Goal: Information Seeking & Learning: Learn about a topic

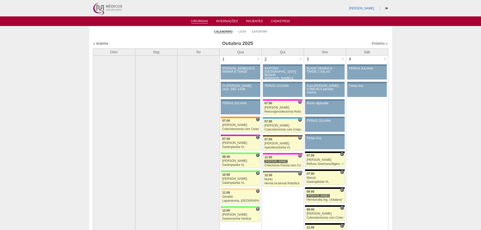
click at [113, 5] on img at bounding box center [107, 8] width 31 height 16
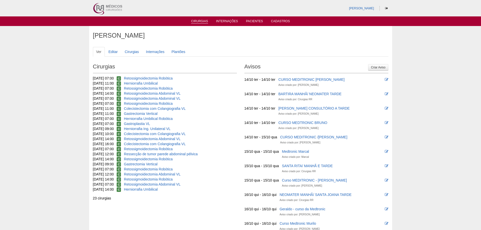
click at [192, 22] on link "Cirurgias" at bounding box center [199, 21] width 17 height 4
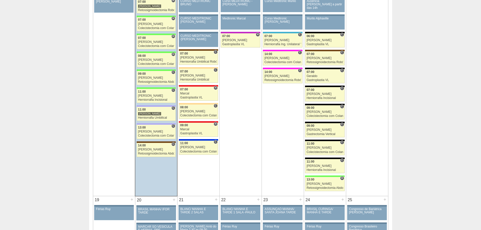
scroll to position [606, 0]
click at [158, 130] on div "Bruno" at bounding box center [156, 131] width 36 height 3
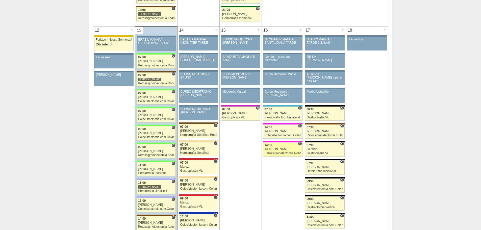
scroll to position [531, 0]
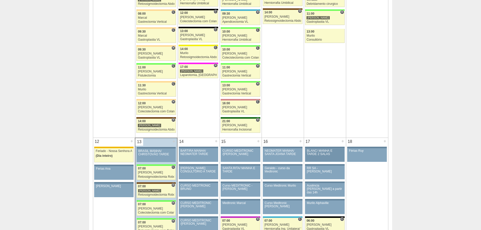
scroll to position [430, 0]
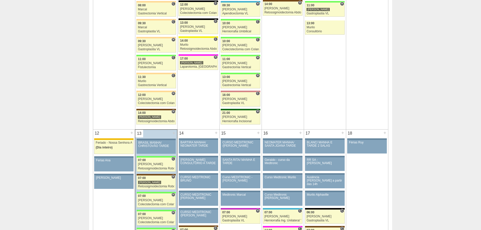
click at [157, 133] on div "13 +" at bounding box center [156, 134] width 42 height 8
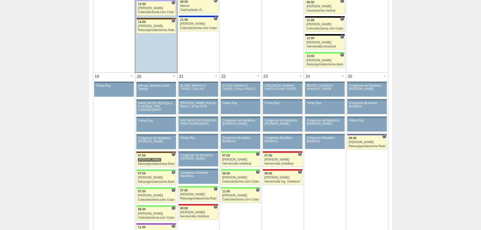
scroll to position [758, 0]
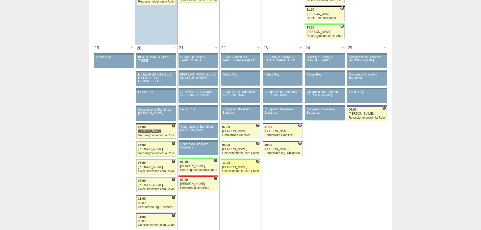
click at [235, 166] on div "[PERSON_NAME]" at bounding box center [240, 166] width 37 height 3
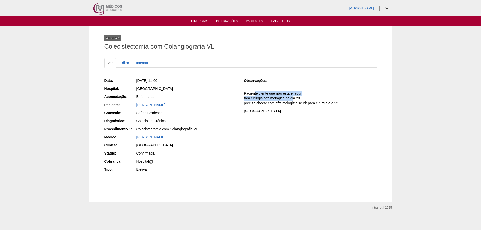
drag, startPoint x: 255, startPoint y: 94, endPoint x: 292, endPoint y: 100, distance: 37.3
click at [292, 100] on p "Paciente ciente que não estarei aqui fara cirurgia oftalmologica no dia 20 prec…" at bounding box center [310, 98] width 133 height 14
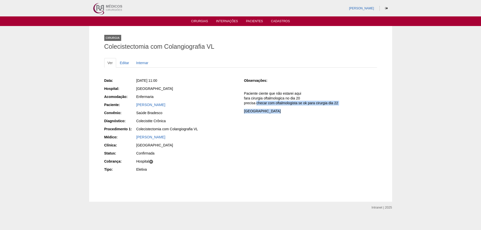
drag, startPoint x: 255, startPoint y: 103, endPoint x: 341, endPoint y: 106, distance: 85.8
click at [341, 106] on div "Observações: Paciente ciente que não estarei aqui fara cirurgia oftalmologica n…" at bounding box center [310, 97] width 133 height 39
drag, startPoint x: 341, startPoint y: 106, endPoint x: 264, endPoint y: 105, distance: 77.0
click at [341, 106] on div "Observações: Paciente ciente que não estarei aqui fara cirurgia oftalmologica n…" at bounding box center [310, 97] width 133 height 39
click at [282, 159] on div "Data: Qua, 22/10/2025 - 11:00 Hospital: Brasil Acomodação: Enfermaria Paciente:…" at bounding box center [240, 125] width 273 height 99
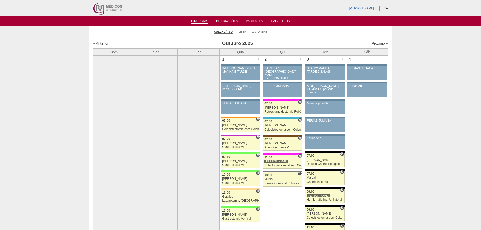
scroll to position [758, 0]
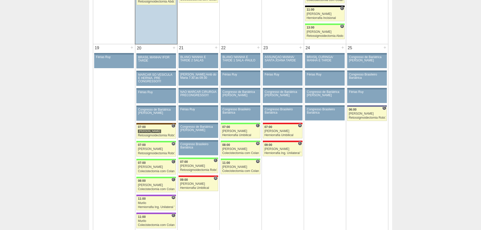
click at [340, 155] on td "24 + 86933 Cirurgias RR BRASIL CURINGA/ MANHÃ E TARDE Paciente não informado Co…" at bounding box center [325, 183] width 42 height 279
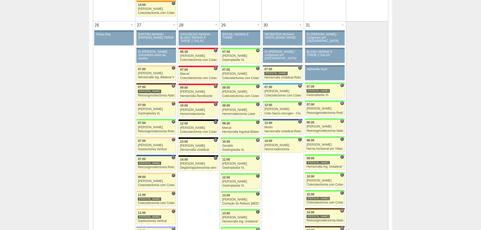
scroll to position [1086, 0]
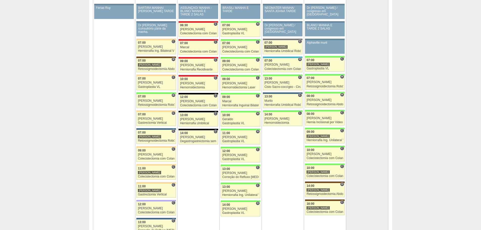
drag, startPoint x: 303, startPoint y: 142, endPoint x: 295, endPoint y: 159, distance: 18.8
click at [295, 159] on td "30 + 86937 Cirurgias RR NEOMATER MANHÃ/ SANTA JOANA TARDE Paciente não informad…" at bounding box center [282, 135] width 42 height 280
click at [328, 118] on div "[PERSON_NAME]" at bounding box center [324, 118] width 37 height 3
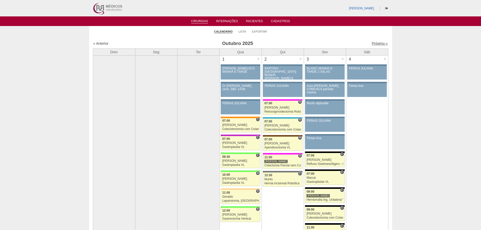
click at [374, 44] on link "Próximo »" at bounding box center [380, 43] width 16 height 4
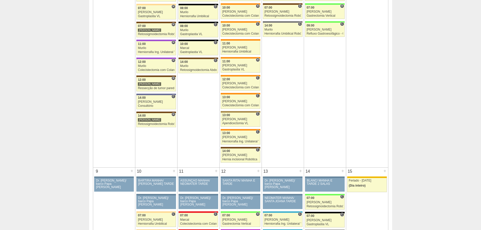
scroll to position [76, 0]
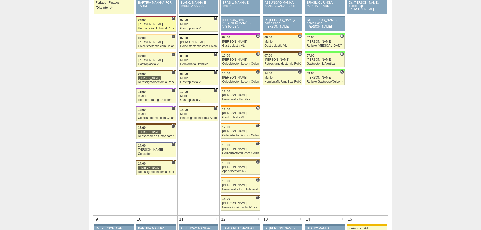
click at [154, 23] on div "[PERSON_NAME]" at bounding box center [156, 24] width 37 height 3
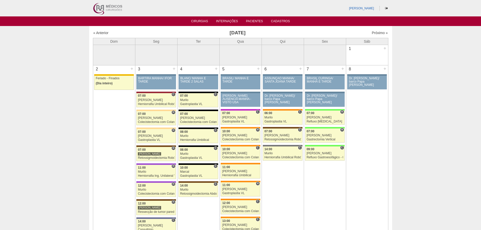
scroll to position [76, 0]
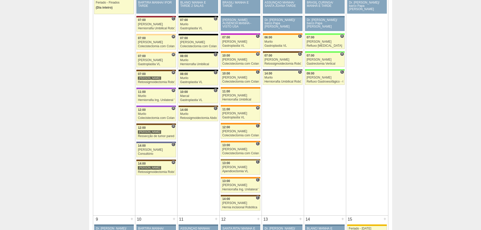
click at [361, 151] on td "8 + 88762 Vincit Dr. Renato/ barco Papa Francisco Paciente não informado Convên…" at bounding box center [367, 102] width 42 height 226
click at [248, 172] on div "Apendicectomia VL" at bounding box center [240, 171] width 37 height 3
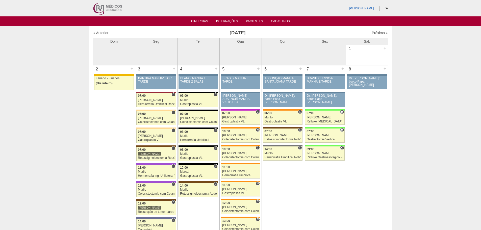
scroll to position [76, 0]
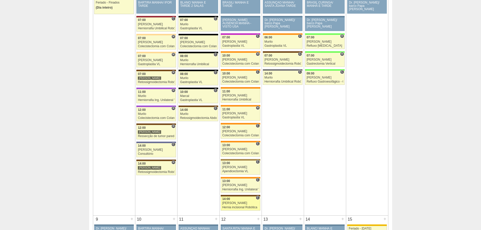
click at [248, 209] on link "88653 Bruno C 14:00 Bruno Hernia incisional Robótica Hospital Santa Joana RR Mé…" at bounding box center [240, 203] width 39 height 14
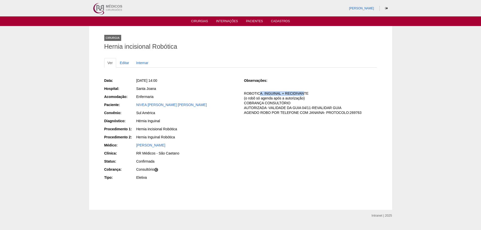
drag, startPoint x: 260, startPoint y: 92, endPoint x: 305, endPoint y: 95, distance: 45.0
click at [305, 95] on p "ROBOTICA. INGUINAL + RECIDIVANTE (o robô só agenda após a autorização) COBRANÇA…" at bounding box center [310, 103] width 133 height 24
click at [305, 96] on p "ROBOTICA. INGUINAL + RECIDIVANTE (o robô só agenda após a autorização) COBRANÇA…" at bounding box center [310, 103] width 133 height 24
drag, startPoint x: 291, startPoint y: 99, endPoint x: 292, endPoint y: 104, distance: 4.7
click at [292, 104] on p "ROBOTICA. INGUINAL + RECIDIVANTE (o robô só agenda após a autorização) COBRANÇA…" at bounding box center [310, 103] width 133 height 24
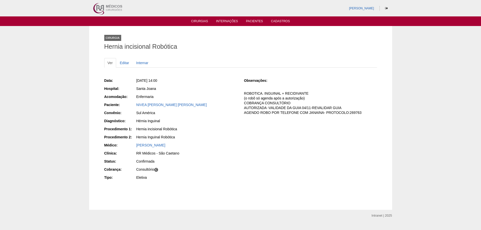
click at [292, 104] on p "ROBOTICA. INGUINAL + RECIDIVANTE (o robô só agenda após a autorização) COBRANÇA…" at bounding box center [310, 103] width 133 height 24
drag, startPoint x: 257, startPoint y: 103, endPoint x: 352, endPoint y: 112, distance: 96.1
click at [352, 112] on p "ROBOTICA. INGUINAL + RECIDIVANTE (o robô só agenda após a autorização) COBRANÇA…" at bounding box center [310, 103] width 133 height 24
click at [313, 128] on div "Data: Qua, 05/11/2025 - 14:00 Hospital: Santa Joana Acomodação: Enfermaria Paci…" at bounding box center [240, 129] width 273 height 107
drag, startPoint x: 256, startPoint y: 92, endPoint x: 321, endPoint y: 98, distance: 65.6
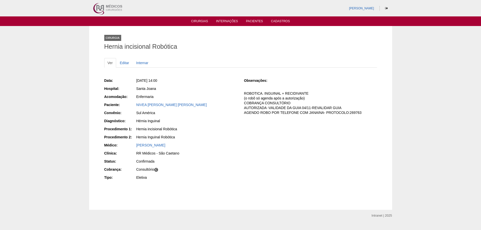
click at [321, 98] on p "ROBOTICA. INGUINAL + RECIDIVANTE (o robô só agenda após a autorização) COBRANÇA…" at bounding box center [310, 103] width 133 height 24
click at [302, 100] on p "ROBOTICA. INGUINAL + RECIDIVANTE (o robô só agenda após a autorização) COBRANÇA…" at bounding box center [310, 103] width 133 height 24
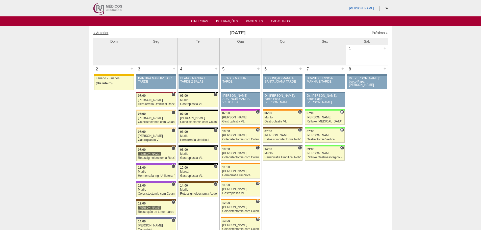
click at [97, 33] on link "« Anterior" at bounding box center [100, 33] width 15 height 4
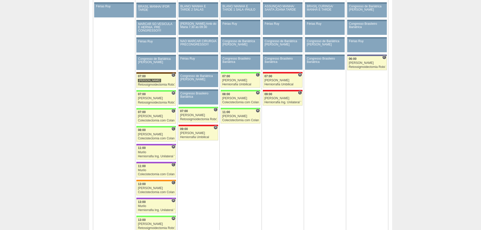
scroll to position [808, 0]
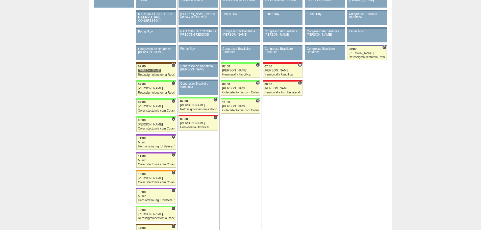
click at [262, 157] on td "23 + 86932 Cirurgias RR ASSUNÇÃO MANHÃ/ SANTA JOANA TARDE Paciente não informad…" at bounding box center [282, 123] width 42 height 279
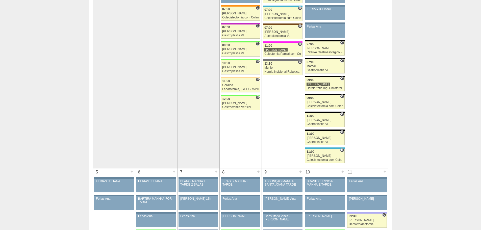
scroll to position [0, 0]
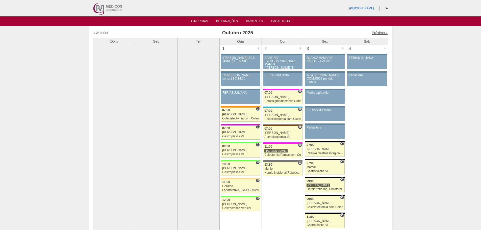
click at [374, 31] on link "Próximo »" at bounding box center [380, 33] width 16 height 4
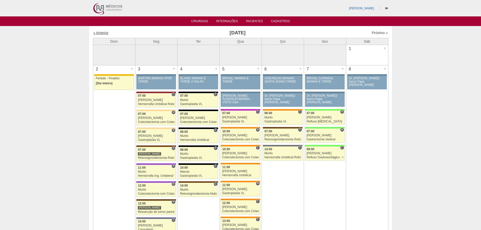
click at [102, 32] on link "« Anterior" at bounding box center [100, 33] width 15 height 4
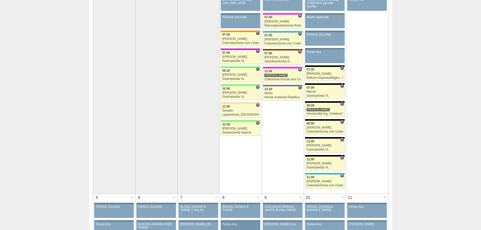
scroll to position [76, 0]
drag, startPoint x: 248, startPoint y: 229, endPoint x: 221, endPoint y: 138, distance: 94.9
click at [198, 162] on td at bounding box center [198, 81] width 42 height 224
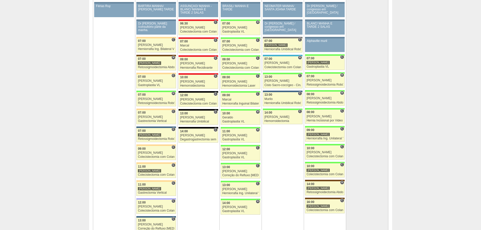
scroll to position [1085, 0]
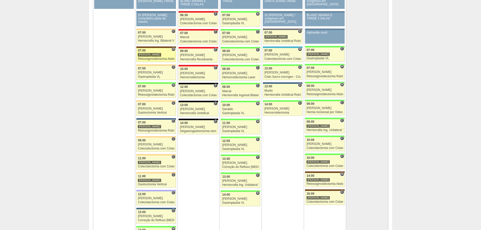
click at [163, 54] on div "[PERSON_NAME]" at bounding box center [156, 54] width 37 height 3
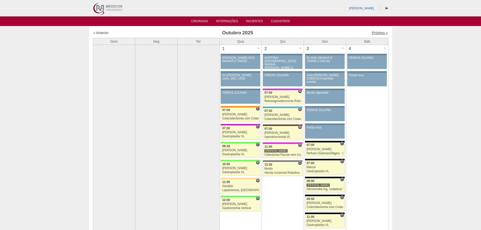
click at [372, 34] on link "Próximo »" at bounding box center [380, 33] width 16 height 4
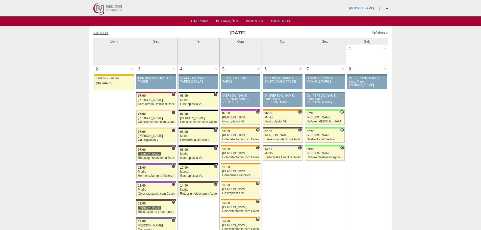
click at [100, 34] on link "« Anterior" at bounding box center [100, 33] width 15 height 4
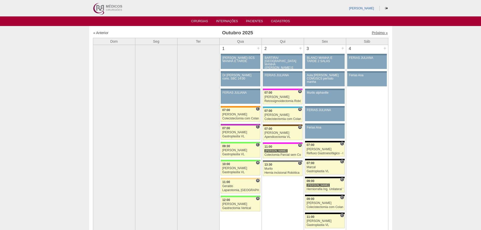
click at [372, 34] on link "Próximo »" at bounding box center [380, 33] width 16 height 4
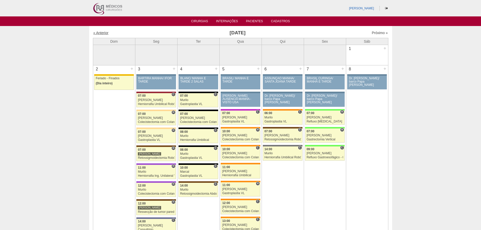
click at [107, 32] on link "« Anterior" at bounding box center [100, 33] width 15 height 4
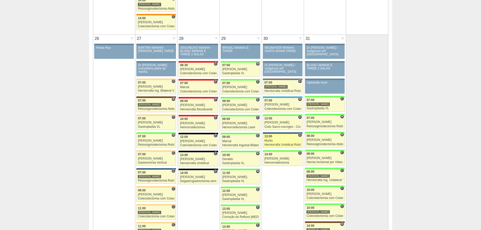
scroll to position [1085, 0]
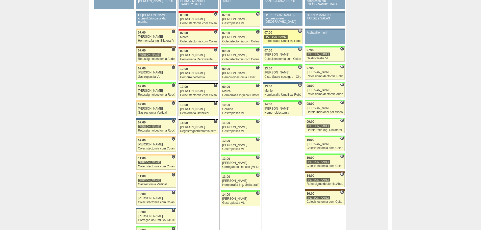
click at [276, 39] on div "Herniorrafia Umbilical Robótica" at bounding box center [282, 40] width 37 height 3
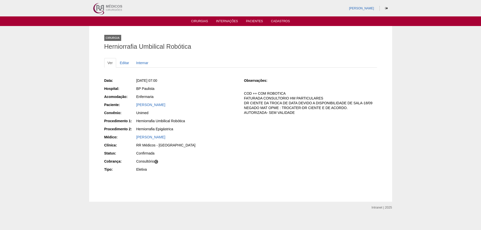
click at [307, 158] on div "Data: [DATE] 07:00 Hospital: [GEOGRAPHIC_DATA] Acomodação: Enfermaria Paciente:…" at bounding box center [240, 125] width 273 height 99
drag, startPoint x: 297, startPoint y: 114, endPoint x: 246, endPoint y: 93, distance: 55.3
click at [246, 93] on p "COD ++ COM ROBOTICA FATURADA CONSULTORIO HM PARTICULARES DR CIENTE DA TROCA DE …" at bounding box center [310, 103] width 133 height 24
click at [242, 92] on div "Data: [DATE] 07:00 Hospital: [GEOGRAPHIC_DATA] Acomodação: Enfermaria Paciente:…" at bounding box center [240, 125] width 273 height 99
drag, startPoint x: 243, startPoint y: 92, endPoint x: 299, endPoint y: 115, distance: 60.2
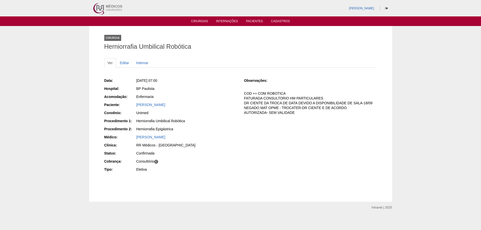
click at [299, 115] on div "Data: [DATE] 07:00 Hospital: [GEOGRAPHIC_DATA] Acomodação: Enfermaria Paciente:…" at bounding box center [240, 125] width 273 height 99
click at [298, 114] on p "COD ++ COM ROBOTICA FATURADA CONSULTORIO HM PARTICULARES DR CIENTE DA TROCA DE …" at bounding box center [310, 103] width 133 height 24
drag, startPoint x: 297, startPoint y: 112, endPoint x: 259, endPoint y: 102, distance: 39.4
click at [244, 92] on p "COD ++ COM ROBOTICA FATURADA CONSULTORIO HM PARTICULARES DR CIENTE DA TROCA DE …" at bounding box center [310, 103] width 133 height 24
click at [259, 102] on p "COD ++ COM ROBOTICA FATURADA CONSULTORIO HM PARTICULARES DR CIENTE DA TROCA DE …" at bounding box center [310, 103] width 133 height 24
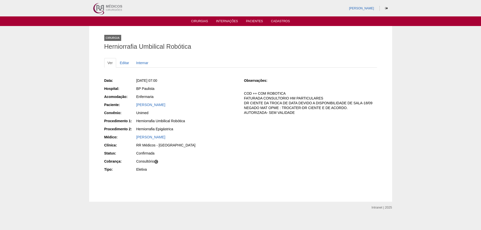
drag, startPoint x: 295, startPoint y: 114, endPoint x: 244, endPoint y: 95, distance: 54.4
click at [244, 95] on p "COD ++ COM ROBOTICA FATURADA CONSULTORIO HM PARTICULARES DR CIENTE DA TROCA DE …" at bounding box center [310, 103] width 133 height 24
click at [255, 103] on p "COD ++ COM ROBOTICA FATURADA CONSULTORIO HM PARTICULARES DR CIENTE DA TROCA DE …" at bounding box center [310, 103] width 133 height 24
click at [292, 113] on p "COD ++ COM ROBOTICA FATURADA CONSULTORIO HM PARTICULARES DR CIENTE DA TROCA DE …" at bounding box center [310, 103] width 133 height 24
drag, startPoint x: 296, startPoint y: 114, endPoint x: 266, endPoint y: 108, distance: 30.5
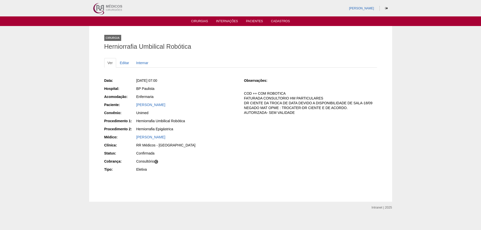
click at [247, 95] on p "COD ++ COM ROBOTICA FATURADA CONSULTORIO HM PARTICULARES DR CIENTE DA TROCA DE …" at bounding box center [310, 103] width 133 height 24
click at [266, 108] on p "COD ++ COM ROBOTICA FATURADA CONSULTORIO HM PARTICULARES DR CIENTE DA TROCA DE …" at bounding box center [310, 103] width 133 height 24
drag, startPoint x: 297, startPoint y: 111, endPoint x: 243, endPoint y: 92, distance: 57.1
click at [243, 92] on div "Data: Qui, 30/10/2025 - 07:00 Hospital: BP Paulista Acomodação: Enfermaria Paci…" at bounding box center [240, 125] width 273 height 99
click at [259, 102] on p "COD ++ COM ROBOTICA FATURADA CONSULTORIO HM PARTICULARES DR CIENTE DA TROCA DE …" at bounding box center [310, 103] width 133 height 24
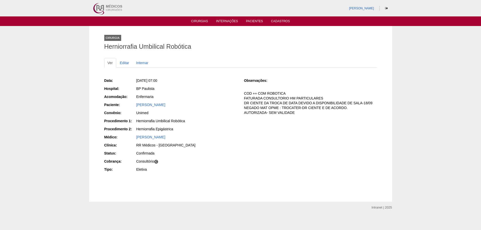
click at [297, 113] on p "COD ++ COM ROBOTICA FATURADA CONSULTORIO HM PARTICULARES DR CIENTE DA TROCA DE …" at bounding box center [310, 103] width 133 height 24
click at [294, 110] on p "COD ++ COM ROBOTICA FATURADA CONSULTORIO HM PARTICULARES DR CIENTE DA TROCA DE …" at bounding box center [310, 103] width 133 height 24
drag, startPoint x: 297, startPoint y: 114, endPoint x: 245, endPoint y: 94, distance: 56.2
click at [245, 94] on p "COD ++ COM ROBOTICA FATURADA CONSULTORIO HM PARTICULARES DR CIENTE DA TROCA DE …" at bounding box center [310, 103] width 133 height 24
click at [260, 96] on p "COD ++ COM ROBOTICA FATURADA CONSULTORIO HM PARTICULARES DR CIENTE DA TROCA DE …" at bounding box center [310, 103] width 133 height 24
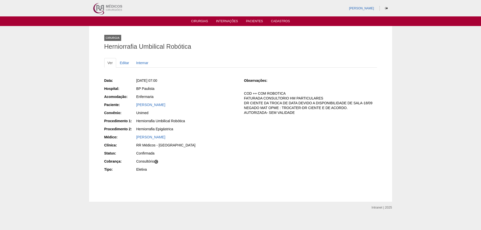
drag, startPoint x: 297, startPoint y: 112, endPoint x: 241, endPoint y: 96, distance: 57.7
click at [241, 96] on div "Data: Qui, 30/10/2025 - 07:00 Hospital: BP Paulista Acomodação: Enfermaria Paci…" at bounding box center [240, 125] width 273 height 99
drag, startPoint x: 256, startPoint y: 97, endPoint x: 285, endPoint y: 103, distance: 29.8
click at [257, 97] on p "COD ++ COM ROBOTICA FATURADA CONSULTORIO HM PARTICULARES DR CIENTE DA TROCA DE …" at bounding box center [310, 103] width 133 height 24
click at [297, 115] on p "COD ++ COM ROBOTICA FATURADA CONSULTORIO HM PARTICULARES DR CIENTE DA TROCA DE …" at bounding box center [310, 103] width 133 height 24
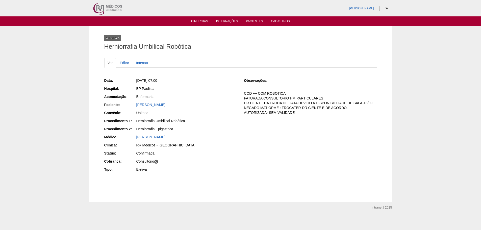
drag, startPoint x: 298, startPoint y: 114, endPoint x: 242, endPoint y: 94, distance: 58.8
click at [242, 94] on div "Data: Qui, 30/10/2025 - 07:00 Hospital: BP Paulista Acomodação: Enfermaria Paci…" at bounding box center [240, 125] width 273 height 99
drag, startPoint x: 293, startPoint y: 122, endPoint x: 295, endPoint y: 118, distance: 4.5
click at [294, 122] on div "Data: Qui, 30/10/2025 - 07:00 Hospital: BP Paulista Acomodação: Enfermaria Paci…" at bounding box center [240, 125] width 273 height 99
click at [296, 115] on p "COD ++ COM ROBOTICA FATURADA CONSULTORIO HM PARTICULARES DR CIENTE DA TROCA DE …" at bounding box center [310, 103] width 133 height 24
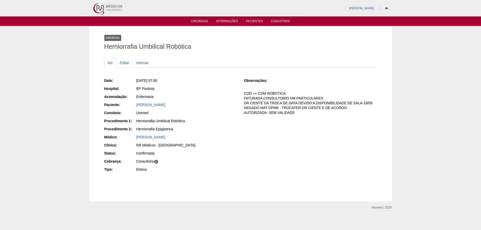
drag, startPoint x: 296, startPoint y: 113, endPoint x: 245, endPoint y: 93, distance: 54.5
click at [244, 93] on p "COD ++ COM ROBOTICA FATURADA CONSULTORIO HM PARTICULARES DR CIENTE DA TROCA DE …" at bounding box center [310, 103] width 133 height 24
click at [270, 98] on p "COD ++ COM ROBOTICA FATURADA CONSULTORIO HM PARTICULARES DR CIENTE DA TROCA DE …" at bounding box center [310, 103] width 133 height 24
drag, startPoint x: 243, startPoint y: 93, endPoint x: 296, endPoint y: 111, distance: 56.1
click at [296, 111] on div "Data: Qui, 30/10/2025 - 07:00 Hospital: BP Paulista Acomodação: Enfermaria Paci…" at bounding box center [240, 125] width 273 height 99
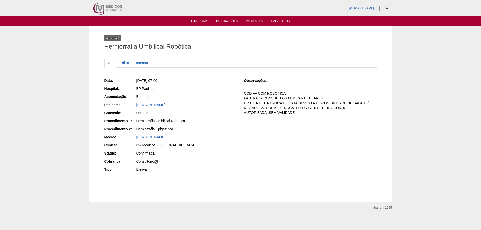
click at [299, 111] on p "COD ++ COM ROBOTICA FATURADA CONSULTORIO HM PARTICULARES DR CIENTE DA TROCA DE …" at bounding box center [310, 103] width 133 height 24
drag, startPoint x: 294, startPoint y: 112, endPoint x: 259, endPoint y: 99, distance: 37.3
click at [245, 95] on p "COD ++ COM ROBOTICA FATURADA CONSULTORIO HM PARTICULARES DR CIENTE DA TROCA DE …" at bounding box center [310, 103] width 133 height 24
click at [259, 99] on p "COD ++ COM ROBOTICA FATURADA CONSULTORIO HM PARTICULARES DR CIENTE DA TROCA DE …" at bounding box center [310, 103] width 133 height 24
drag, startPoint x: 296, startPoint y: 113, endPoint x: 244, endPoint y: 95, distance: 55.0
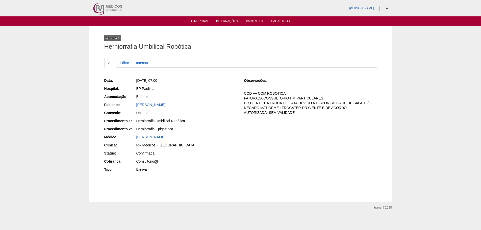
click at [244, 95] on p "COD ++ COM ROBOTICA FATURADA CONSULTORIO HM PARTICULARES DR CIENTE DA TROCA DE …" at bounding box center [310, 103] width 133 height 24
click at [284, 107] on p "COD ++ COM ROBOTICA FATURADA CONSULTORIO HM PARTICULARES DR CIENTE DA TROCA DE …" at bounding box center [310, 103] width 133 height 24
drag, startPoint x: 296, startPoint y: 112, endPoint x: 244, endPoint y: 95, distance: 54.0
click at [243, 94] on div "Data: Qui, 30/10/2025 - 07:00 Hospital: BP Paulista Acomodação: Enfermaria Paci…" at bounding box center [240, 125] width 273 height 99
click at [281, 114] on p "COD ++ COM ROBOTICA FATURADA CONSULTORIO HM PARTICULARES DR CIENTE DA TROCA DE …" at bounding box center [310, 103] width 133 height 24
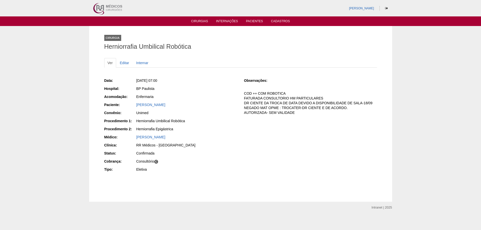
drag, startPoint x: 294, startPoint y: 112, endPoint x: 244, endPoint y: 95, distance: 53.0
click at [244, 95] on p "COD ++ COM ROBOTICA FATURADA CONSULTORIO HM PARTICULARES DR CIENTE DA TROCA DE …" at bounding box center [310, 103] width 133 height 24
click at [255, 100] on p "COD ++ COM ROBOTICA FATURADA CONSULTORIO HM PARTICULARES DR CIENTE DA TROCA DE …" at bounding box center [310, 103] width 133 height 24
drag, startPoint x: 246, startPoint y: 95, endPoint x: 294, endPoint y: 115, distance: 51.3
click at [294, 115] on p "COD ++ COM ROBOTICA FATURADA CONSULTORIO HM PARTICULARES DR CIENTE DA TROCA DE …" at bounding box center [310, 103] width 133 height 24
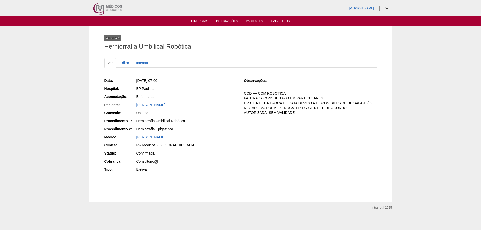
click at [296, 114] on p "COD ++ COM ROBOTICA FATURADA CONSULTORIO HM PARTICULARES DR CIENTE DA TROCA DE …" at bounding box center [310, 103] width 133 height 24
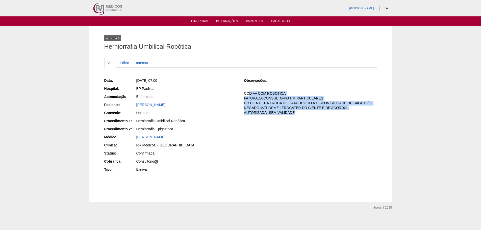
drag, startPoint x: 293, startPoint y: 112, endPoint x: 264, endPoint y: 102, distance: 31.1
click at [251, 93] on p "COD ++ COM ROBOTICA FATURADA CONSULTORIO HM PARTICULARES DR CIENTE DA TROCA DE …" at bounding box center [310, 103] width 133 height 24
drag, startPoint x: 264, startPoint y: 102, endPoint x: 286, endPoint y: 114, distance: 25.4
click at [265, 102] on p "COD ++ COM ROBOTICA FATURADA CONSULTORIO HM PARTICULARES DR CIENTE DA TROCA DE …" at bounding box center [310, 103] width 133 height 24
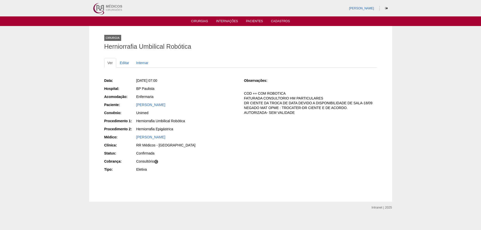
click at [298, 115] on div "Observações: COD ++ COM ROBOTICA FATURADA CONSULTORIO HM PARTICULARES DR CIENTE…" at bounding box center [310, 98] width 133 height 40
drag, startPoint x: 295, startPoint y: 112, endPoint x: 260, endPoint y: 100, distance: 36.2
click at [243, 91] on div "Data: Qui, 30/10/2025 - 07:00 Hospital: BP Paulista Acomodação: Enfermaria Paci…" at bounding box center [240, 125] width 273 height 99
click at [261, 100] on p "COD ++ COM ROBOTICA FATURADA CONSULTORIO HM PARTICULARES DR CIENTE DA TROCA DE …" at bounding box center [310, 103] width 133 height 24
click at [300, 103] on p "COD ++ COM ROBOTICA FATURADA CONSULTORIO HM PARTICULARES DR CIENTE DA TROCA DE …" at bounding box center [310, 103] width 133 height 24
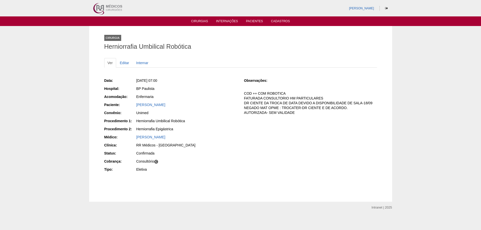
drag, startPoint x: 302, startPoint y: 115, endPoint x: 245, endPoint y: 91, distance: 62.1
click at [245, 91] on div "Observações: COD ++ COM ROBOTICA FATURADA CONSULTORIO HM PARTICULARES DR CIENTE…" at bounding box center [310, 98] width 133 height 40
click at [261, 101] on p "COD ++ COM ROBOTICA FATURADA CONSULTORIO HM PARTICULARES DR CIENTE DA TROCA DE …" at bounding box center [310, 103] width 133 height 24
click at [285, 140] on div "Data: Qui, 30/10/2025 - 07:00 Hospital: BP Paulista Acomodação: Enfermaria Paci…" at bounding box center [240, 125] width 273 height 99
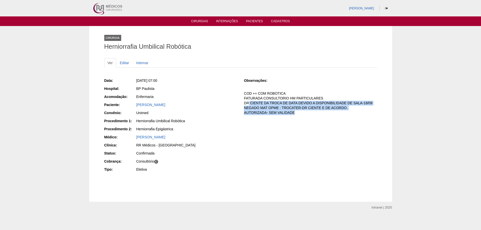
drag, startPoint x: 293, startPoint y: 112, endPoint x: 246, endPoint y: 101, distance: 47.9
click at [246, 101] on p "COD ++ COM ROBOTICA FATURADA CONSULTORIO HM PARTICULARES DR CIENTE DA TROCA DE …" at bounding box center [310, 103] width 133 height 24
click at [265, 105] on p "COD ++ COM ROBOTICA FATURADA CONSULTORIO HM PARTICULARES DR CIENTE DA TROCA DE …" at bounding box center [310, 103] width 133 height 24
drag, startPoint x: 294, startPoint y: 112, endPoint x: 261, endPoint y: 93, distance: 37.7
click at [261, 93] on p "COD ++ COM ROBOTICA FATURADA CONSULTORIO HM PARTICULARES DR CIENTE DA TROCA DE …" at bounding box center [310, 103] width 133 height 24
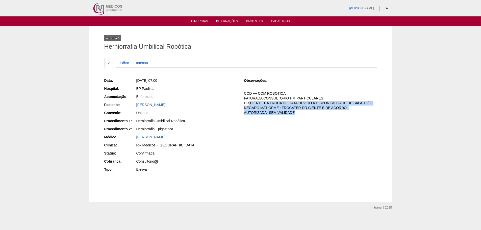
click at [286, 114] on p "COD ++ COM ROBOTICA FATURADA CONSULTORIO HM PARTICULARES DR CIENTE DA TROCA DE …" at bounding box center [310, 103] width 133 height 24
drag, startPoint x: 293, startPoint y: 113, endPoint x: 240, endPoint y: 88, distance: 58.0
click at [240, 88] on div "Data: Qui, 30/10/2025 - 07:00 Hospital: BP Paulista Acomodação: Enfermaria Paci…" at bounding box center [240, 125] width 273 height 99
click at [270, 101] on p "COD ++ COM ROBOTICA FATURADA CONSULTORIO HM PARTICULARES DR CIENTE DA TROCA DE …" at bounding box center [310, 103] width 133 height 24
drag, startPoint x: 296, startPoint y: 112, endPoint x: 241, endPoint y: 92, distance: 59.2
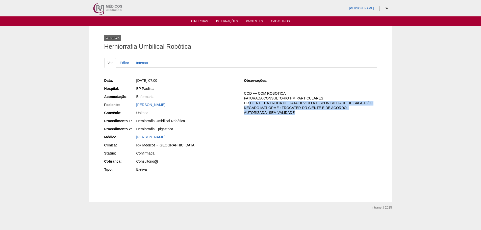
click at [241, 92] on div "Data: Qui, 30/10/2025 - 07:00 Hospital: BP Paulista Acomodação: Enfermaria Paci…" at bounding box center [240, 125] width 273 height 99
click at [252, 99] on p "COD ++ COM ROBOTICA FATURADA CONSULTORIO HM PARTICULARES DR CIENTE DA TROCA DE …" at bounding box center [310, 103] width 133 height 24
drag, startPoint x: 295, startPoint y: 114, endPoint x: 245, endPoint y: 90, distance: 55.8
click at [245, 90] on div "Observações: COD ++ COM ROBOTICA FATURADA CONSULTORIO HM PARTICULARES DR CIENTE…" at bounding box center [310, 98] width 133 height 40
click at [256, 105] on p "COD ++ COM ROBOTICA FATURADA CONSULTORIO HM PARTICULARES DR CIENTE DA TROCA DE …" at bounding box center [310, 103] width 133 height 24
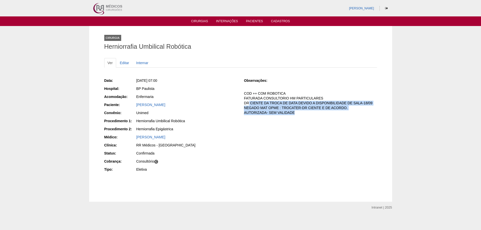
drag, startPoint x: 294, startPoint y: 114, endPoint x: 263, endPoint y: 101, distance: 33.6
click at [247, 92] on p "COD ++ COM ROBOTICA FATURADA CONSULTORIO HM PARTICULARES DR CIENTE DA TROCA DE …" at bounding box center [310, 103] width 133 height 24
click at [269, 107] on p "COD ++ COM ROBOTICA FATURADA CONSULTORIO HM PARTICULARES DR CIENTE DA TROCA DE …" at bounding box center [310, 103] width 133 height 24
click at [264, 98] on p "COD ++ COM ROBOTICA FATURADA CONSULTORIO HM PARTICULARES DR CIENTE DA TROCA DE …" at bounding box center [310, 103] width 133 height 24
drag, startPoint x: 244, startPoint y: 91, endPoint x: 301, endPoint y: 112, distance: 60.4
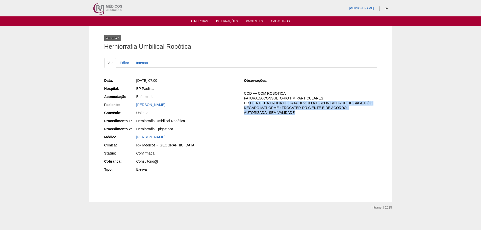
click at [301, 112] on p "COD ++ COM ROBOTICA FATURADA CONSULTORIO HM PARTICULARES DR CIENTE DA TROCA DE …" at bounding box center [310, 103] width 133 height 24
drag, startPoint x: 277, startPoint y: 103, endPoint x: 273, endPoint y: 104, distance: 3.9
click at [246, 93] on p "COD ++ COM ROBOTICA FATURADA CONSULTORIO HM PARTICULARES DR CIENTE DA TROCA DE …" at bounding box center [310, 103] width 133 height 24
click at [273, 104] on p "COD ++ COM ROBOTICA FATURADA CONSULTORIO HM PARTICULARES DR CIENTE DA TROCA DE …" at bounding box center [310, 103] width 133 height 24
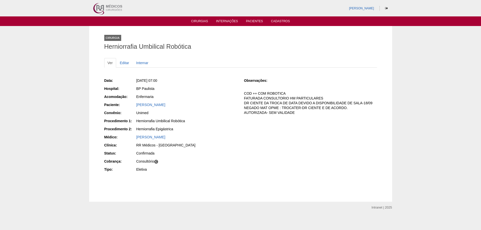
click at [295, 112] on p "COD ++ COM ROBOTICA FATURADA CONSULTORIO HM PARTICULARES DR CIENTE DA TROCA DE …" at bounding box center [310, 103] width 133 height 24
drag, startPoint x: 265, startPoint y: 101, endPoint x: 245, endPoint y: 92, distance: 22.6
click at [245, 92] on p "COD ++ COM ROBOTICA FATURADA CONSULTORIO HM PARTICULARES DR CIENTE DA TROCA DE …" at bounding box center [310, 103] width 133 height 24
click at [259, 100] on p "COD ++ COM ROBOTICA FATURADA CONSULTORIO HM PARTICULARES DR CIENTE DA TROCA DE …" at bounding box center [310, 103] width 133 height 24
drag, startPoint x: 295, startPoint y: 111, endPoint x: 241, endPoint y: 93, distance: 56.7
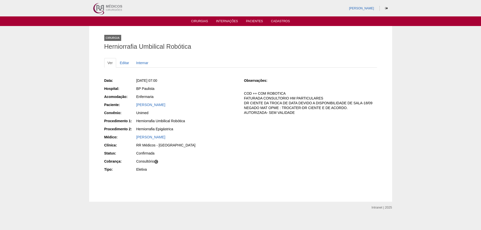
click at [241, 93] on div "Data: Qui, 30/10/2025 - 07:00 Hospital: BP Paulista Acomodação: Enfermaria Paci…" at bounding box center [240, 125] width 273 height 99
click at [290, 105] on p "COD ++ COM ROBOTICA FATURADA CONSULTORIO HM PARTICULARES DR CIENTE DA TROCA DE …" at bounding box center [310, 103] width 133 height 24
click at [372, 105] on p "COD ++ COM ROBOTICA FATURADA CONSULTORIO HM PARTICULARES DR CIENTE DA TROCA DE …" at bounding box center [310, 103] width 133 height 24
drag, startPoint x: 372, startPoint y: 103, endPoint x: 243, endPoint y: 94, distance: 130.1
click at [243, 94] on div "Data: Qui, 30/10/2025 - 07:00 Hospital: BP Paulista Acomodação: Enfermaria Paci…" at bounding box center [240, 125] width 273 height 99
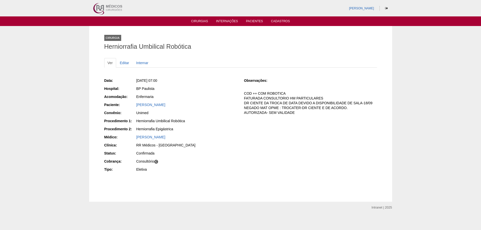
click at [246, 93] on p "COD ++ COM ROBOTICA FATURADA CONSULTORIO HM PARTICULARES DR CIENTE DA TROCA DE …" at bounding box center [310, 103] width 133 height 24
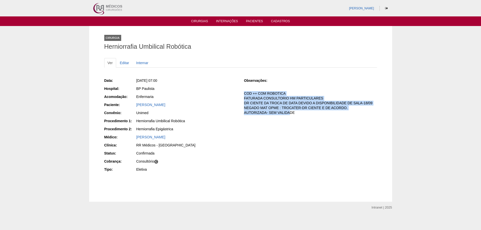
drag, startPoint x: 244, startPoint y: 92, endPoint x: 297, endPoint y: 112, distance: 56.1
click at [291, 112] on p "COD ++ COM ROBOTICA FATURADA CONSULTORIO HM PARTICULARES DR CIENTE DA TROCA DE …" at bounding box center [310, 103] width 133 height 24
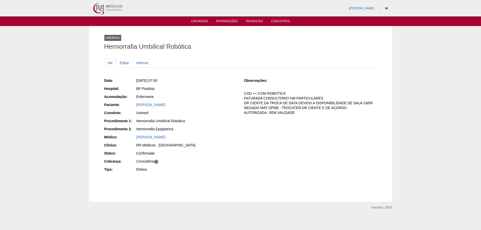
click at [297, 112] on p "COD ++ COM ROBOTICA FATURADA CONSULTORIO HM PARTICULARES DR CIENTE DA TROCA DE …" at bounding box center [310, 103] width 133 height 24
drag, startPoint x: 274, startPoint y: 107, endPoint x: 244, endPoint y: 94, distance: 33.0
click at [244, 94] on div "Data: Qui, 30/10/2025 - 07:00 Hospital: BP Paulista Acomodação: Enfermaria Paci…" at bounding box center [240, 125] width 273 height 99
drag, startPoint x: 272, startPoint y: 103, endPoint x: 278, endPoint y: 104, distance: 5.6
click at [272, 103] on p "COD ++ COM ROBOTICA FATURADA CONSULTORIO HM PARTICULARES DR CIENTE DA TROCA DE …" at bounding box center [310, 103] width 133 height 24
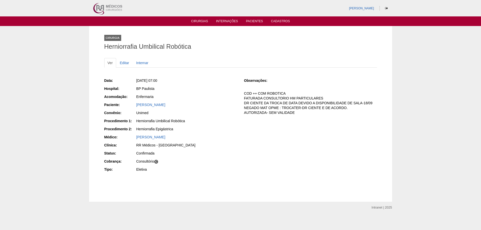
click at [297, 111] on p "COD ++ COM ROBOTICA FATURADA CONSULTORIO HM PARTICULARES DR CIENTE DA TROCA DE …" at bounding box center [310, 103] width 133 height 24
drag, startPoint x: 285, startPoint y: 110, endPoint x: 245, endPoint y: 95, distance: 42.8
click at [245, 95] on p "COD ++ COM ROBOTICA FATURADA CONSULTORIO HM PARTICULARES DR CIENTE DA TROCA DE …" at bounding box center [310, 103] width 133 height 24
click at [253, 100] on p "COD ++ COM ROBOTICA FATURADA CONSULTORIO HM PARTICULARES DR CIENTE DA TROCA DE …" at bounding box center [310, 103] width 133 height 24
drag, startPoint x: 297, startPoint y: 111, endPoint x: 244, endPoint y: 95, distance: 55.4
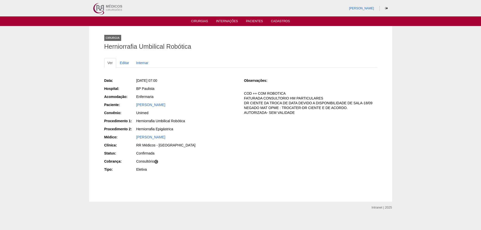
click at [244, 95] on p "COD ++ COM ROBOTICA FATURADA CONSULTORIO HM PARTICULARES DR CIENTE DA TROCA DE …" at bounding box center [310, 103] width 133 height 24
click at [248, 95] on p "COD ++ COM ROBOTICA FATURADA CONSULTORIO HM PARTICULARES DR CIENTE DA TROCA DE …" at bounding box center [310, 103] width 133 height 24
drag, startPoint x: 244, startPoint y: 93, endPoint x: 296, endPoint y: 113, distance: 55.5
click at [296, 113] on p "COD ++ COM ROBOTICA FATURADA CONSULTORIO HM PARTICULARES DR CIENTE DA TROCA DE …" at bounding box center [310, 103] width 133 height 24
click at [297, 113] on p "COD ++ COM ROBOTICA FATURADA CONSULTORIO HM PARTICULARES DR CIENTE DA TROCA DE …" at bounding box center [310, 103] width 133 height 24
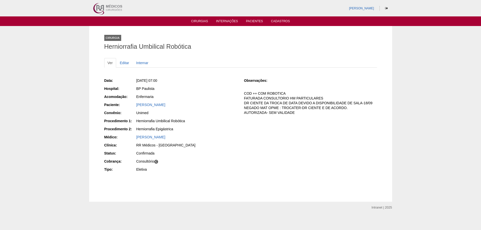
drag, startPoint x: 295, startPoint y: 114, endPoint x: 241, endPoint y: 94, distance: 57.2
click at [241, 94] on div "Data: Qui, 30/10/2025 - 07:00 Hospital: BP Paulista Acomodação: Enfermaria Paci…" at bounding box center [240, 125] width 273 height 99
click at [252, 99] on p "COD ++ COM ROBOTICA FATURADA CONSULTORIO HM PARTICULARES DR CIENTE DA TROCA DE …" at bounding box center [310, 103] width 133 height 24
click at [311, 114] on p "COD ++ COM ROBOTICA FATURADA CONSULTORIO HM PARTICULARES DR CIENTE DA TROCA DE …" at bounding box center [310, 103] width 133 height 24
drag, startPoint x: 295, startPoint y: 112, endPoint x: 243, endPoint y: 95, distance: 54.8
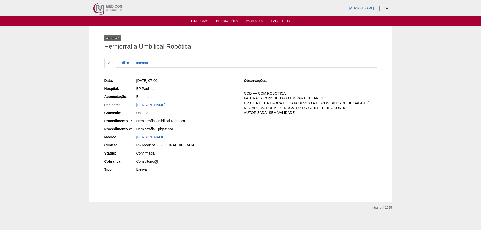
click at [243, 95] on div "Data: Qui, 30/10/2025 - 07:00 Hospital: BP Paulista Acomodação: Enfermaria Paci…" at bounding box center [240, 125] width 273 height 99
click at [257, 99] on p "COD ++ COM ROBOTICA FATURADA CONSULTORIO HM PARTICULARES DR CIENTE DA TROCA DE …" at bounding box center [310, 103] width 133 height 24
click at [327, 111] on p "COD ++ COM ROBOTICA FATURADA CONSULTORIO HM PARTICULARES DR CIENTE DA TROCA DE …" at bounding box center [310, 103] width 133 height 24
click at [347, 106] on p "COD ++ COM ROBOTICA FATURADA CONSULTORIO HM PARTICULARES DR CIENTE DA TROCA DE …" at bounding box center [310, 103] width 133 height 24
click at [352, 110] on p "COD ++ COM ROBOTICA FATURADA CONSULTORIO HM PARTICULARES DR CIENTE DA TROCA DE …" at bounding box center [310, 103] width 133 height 24
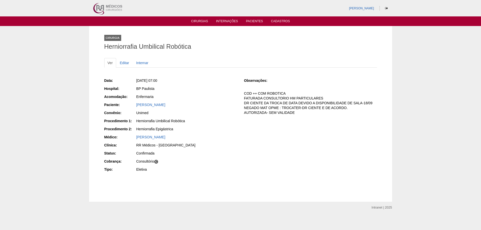
click at [272, 116] on div "Observações: COD ++ COM ROBOTICA FATURADA CONSULTORIO HM PARTICULARES DR CIENTE…" at bounding box center [310, 98] width 133 height 40
click at [281, 110] on p "COD ++ COM ROBOTICA FATURADA CONSULTORIO HM PARTICULARES DR CIENTE DA TROCA DE …" at bounding box center [310, 103] width 133 height 24
drag, startPoint x: 295, startPoint y: 111, endPoint x: 297, endPoint y: 113, distance: 3.6
click at [294, 112] on p "COD ++ COM ROBOTICA FATURADA CONSULTORIO HM PARTICULARES DR CIENTE DA TROCA DE …" at bounding box center [310, 103] width 133 height 24
click at [296, 113] on p "COD ++ COM ROBOTICA FATURADA CONSULTORIO HM PARTICULARES DR CIENTE DA TROCA DE …" at bounding box center [310, 103] width 133 height 24
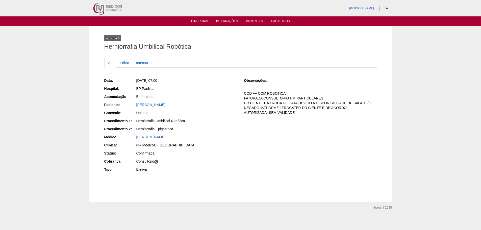
drag, startPoint x: 274, startPoint y: 109, endPoint x: 241, endPoint y: 93, distance: 36.2
click at [241, 93] on div "Data: Qui, 30/10/2025 - 07:00 Hospital: BP Paulista Acomodação: Enfermaria Paci…" at bounding box center [240, 125] width 273 height 99
click at [252, 96] on p "COD ++ COM ROBOTICA FATURADA CONSULTORIO HM PARTICULARES DR CIENTE DA TROCA DE …" at bounding box center [310, 103] width 133 height 24
drag, startPoint x: 244, startPoint y: 93, endPoint x: 297, endPoint y: 114, distance: 56.6
click at [297, 114] on p "COD ++ COM ROBOTICA FATURADA CONSULTORIO HM PARTICULARES DR CIENTE DA TROCA DE …" at bounding box center [310, 103] width 133 height 24
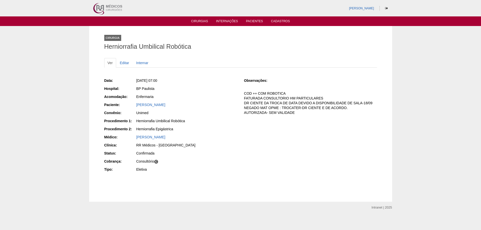
click at [306, 117] on div "Observações: COD ++ COM ROBOTICA FATURADA CONSULTORIO HM PARTICULARES DR CIENTE…" at bounding box center [310, 98] width 133 height 40
drag, startPoint x: 296, startPoint y: 112, endPoint x: 243, endPoint y: 93, distance: 55.8
click at [243, 93] on div "Data: Qui, 30/10/2025 - 07:00 Hospital: BP Paulista Acomodação: Enfermaria Paci…" at bounding box center [240, 125] width 273 height 99
click at [265, 104] on p "COD ++ COM ROBOTICA FATURADA CONSULTORIO HM PARTICULARES DR CIENTE DA TROCA DE …" at bounding box center [310, 103] width 133 height 24
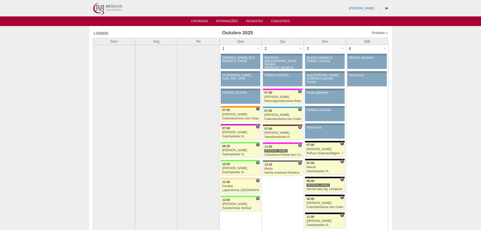
click at [95, 31] on link "« Anterior" at bounding box center [100, 33] width 15 height 4
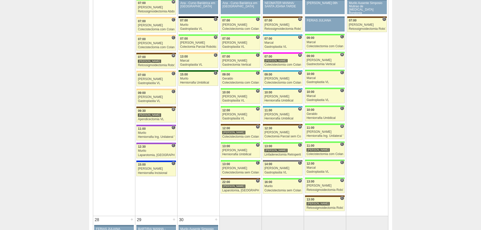
scroll to position [782, 0]
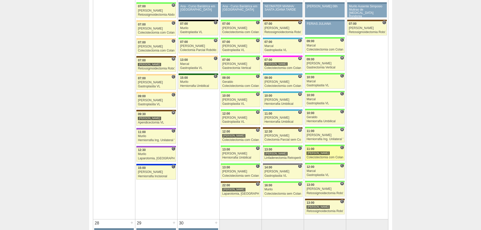
drag, startPoint x: 330, startPoint y: 153, endPoint x: 340, endPoint y: 148, distance: 11.4
click at [356, 139] on td "27 + 88022 [PERSON_NAME] FERIAS JULIANA Paciente não informado [PERSON_NAME] nã…" at bounding box center [367, 97] width 42 height 243
